Goal: Download file/media

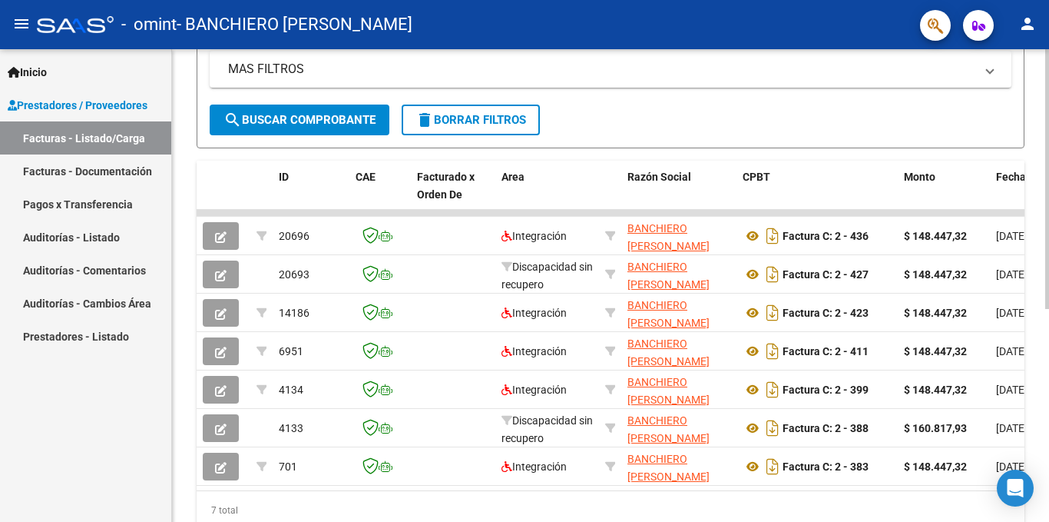
scroll to position [316, 0]
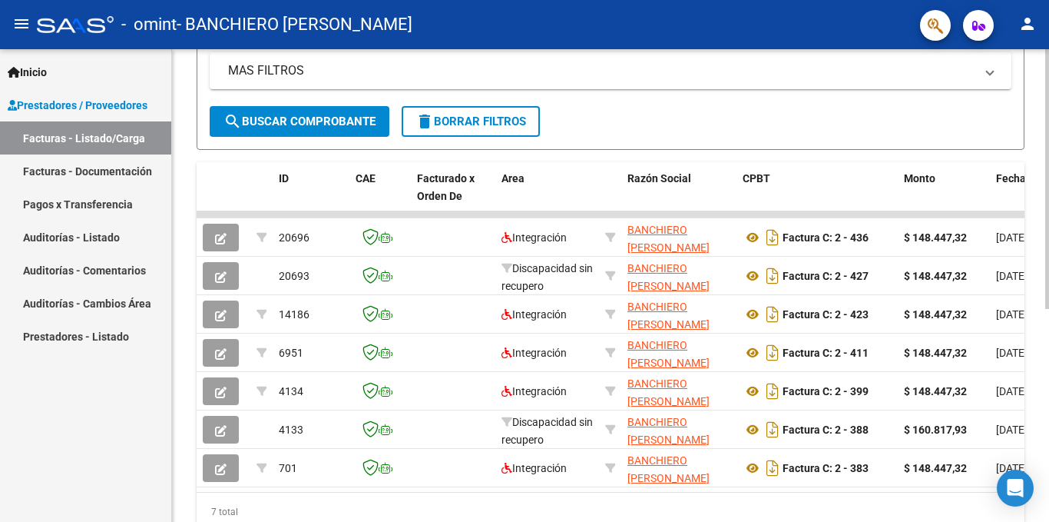
click at [1047, 318] on div at bounding box center [1048, 359] width 4 height 260
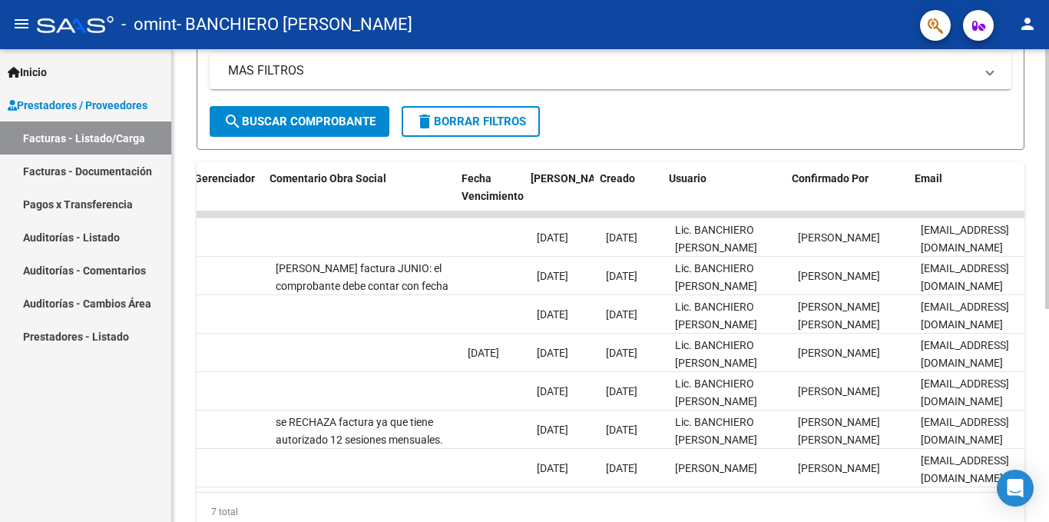
scroll to position [0, 2377]
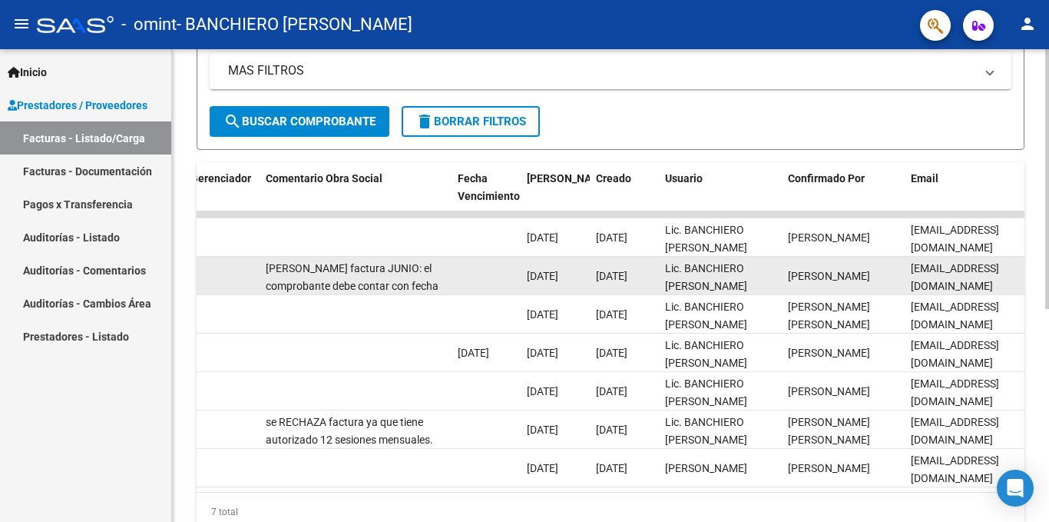
click at [454, 269] on datatable-body-cell at bounding box center [486, 276] width 69 height 38
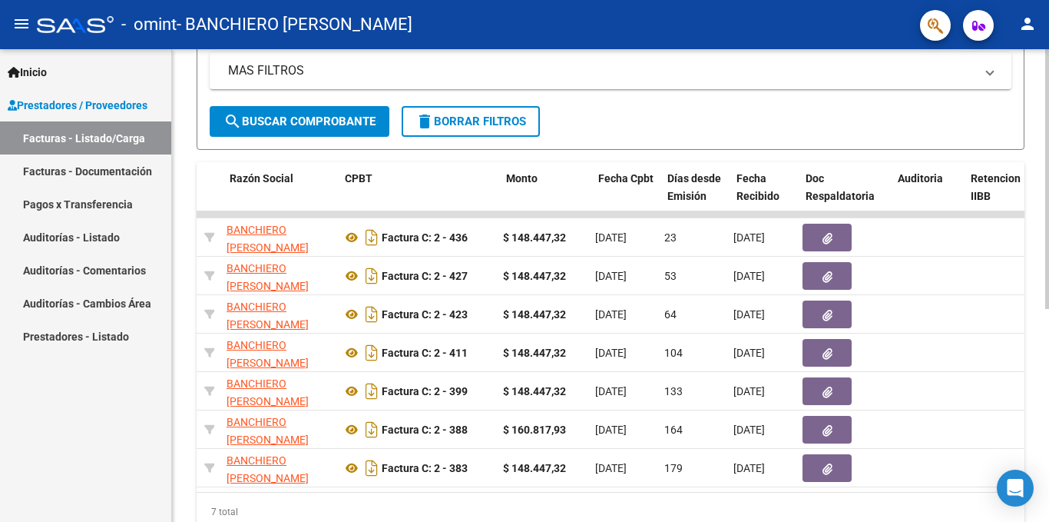
scroll to position [0, 295]
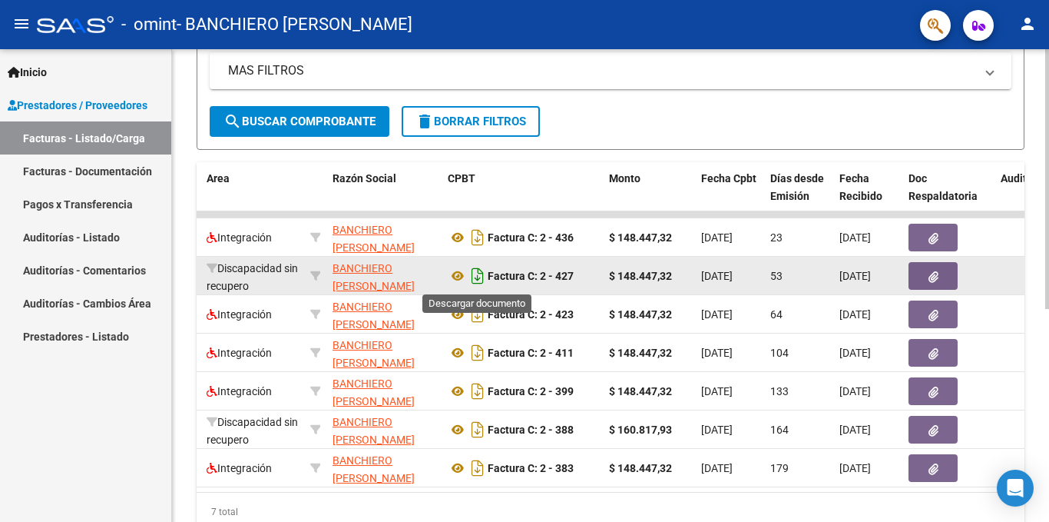
click at [477, 277] on icon "Descargar documento" at bounding box center [478, 276] width 20 height 25
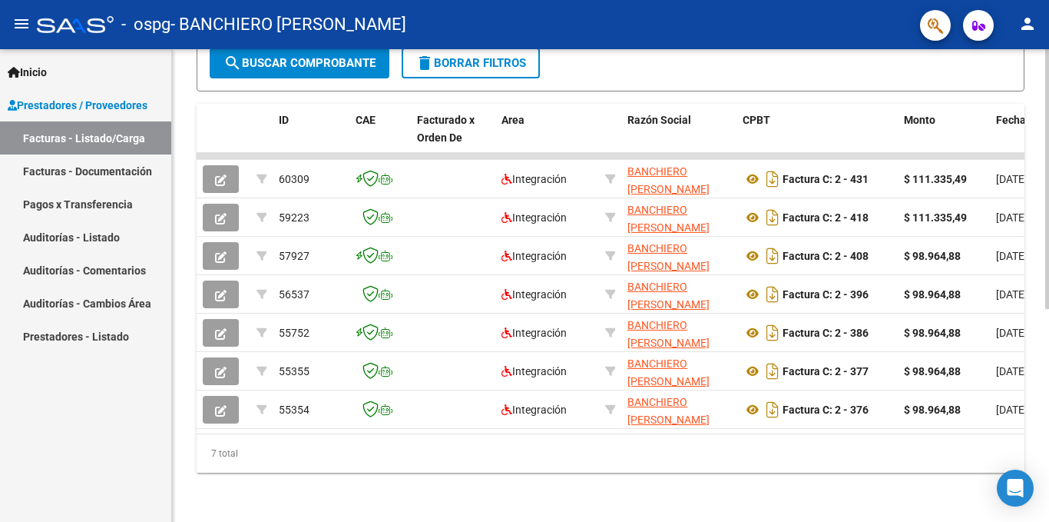
scroll to position [384, 0]
click at [1048, 262] on div at bounding box center [1048, 392] width 4 height 260
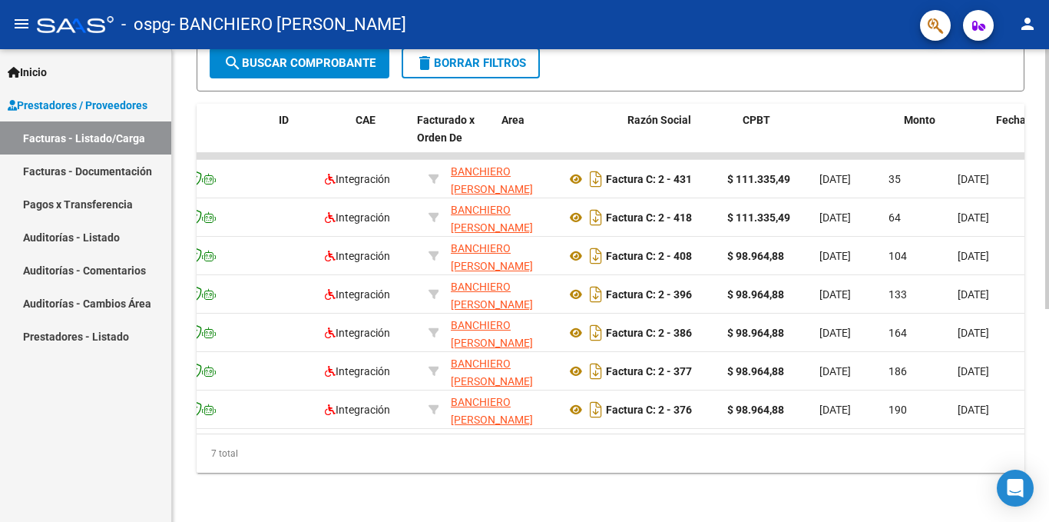
scroll to position [0, 0]
